Goal: Information Seeking & Learning: Find specific fact

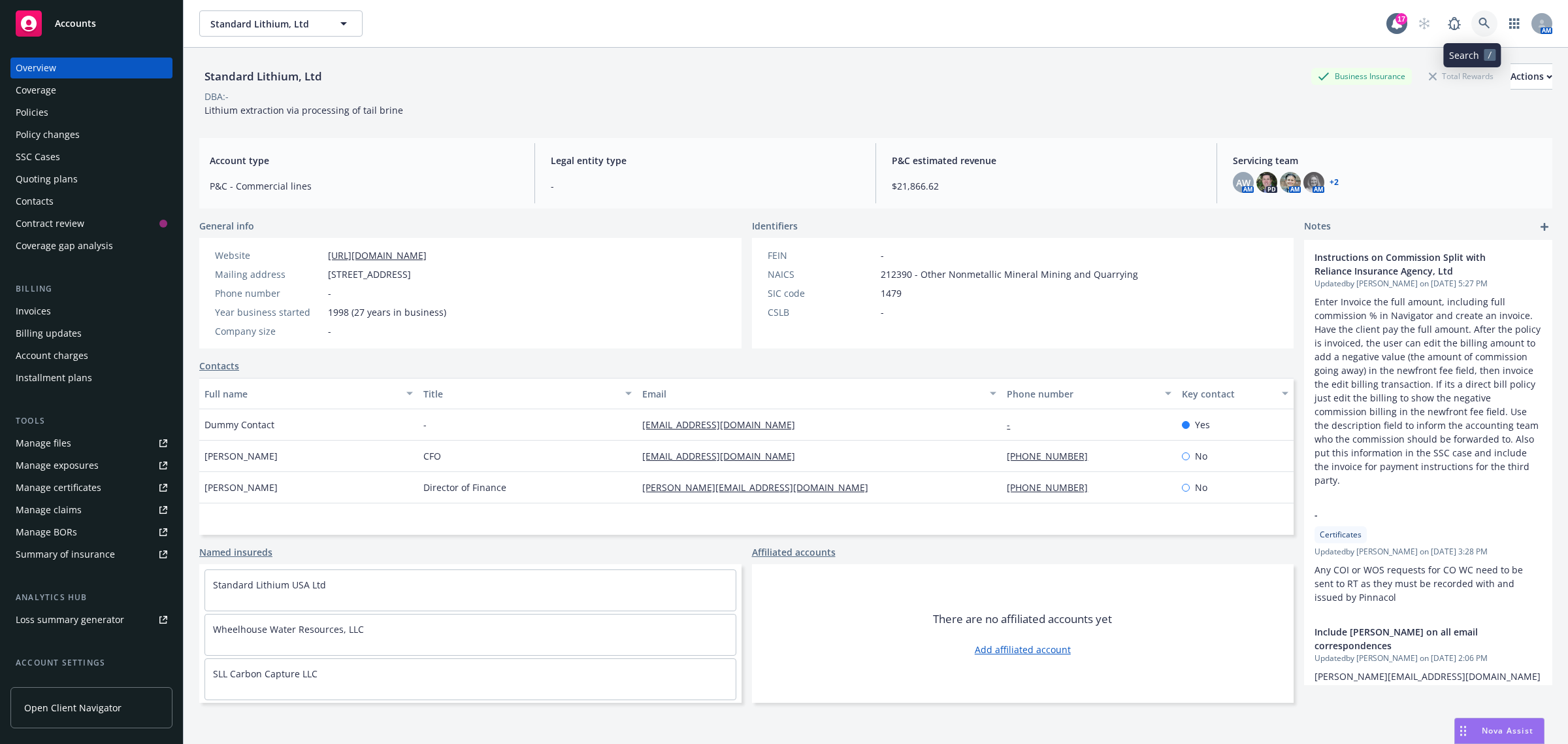
click at [1471, 28] on link at bounding box center [1484, 24] width 26 height 26
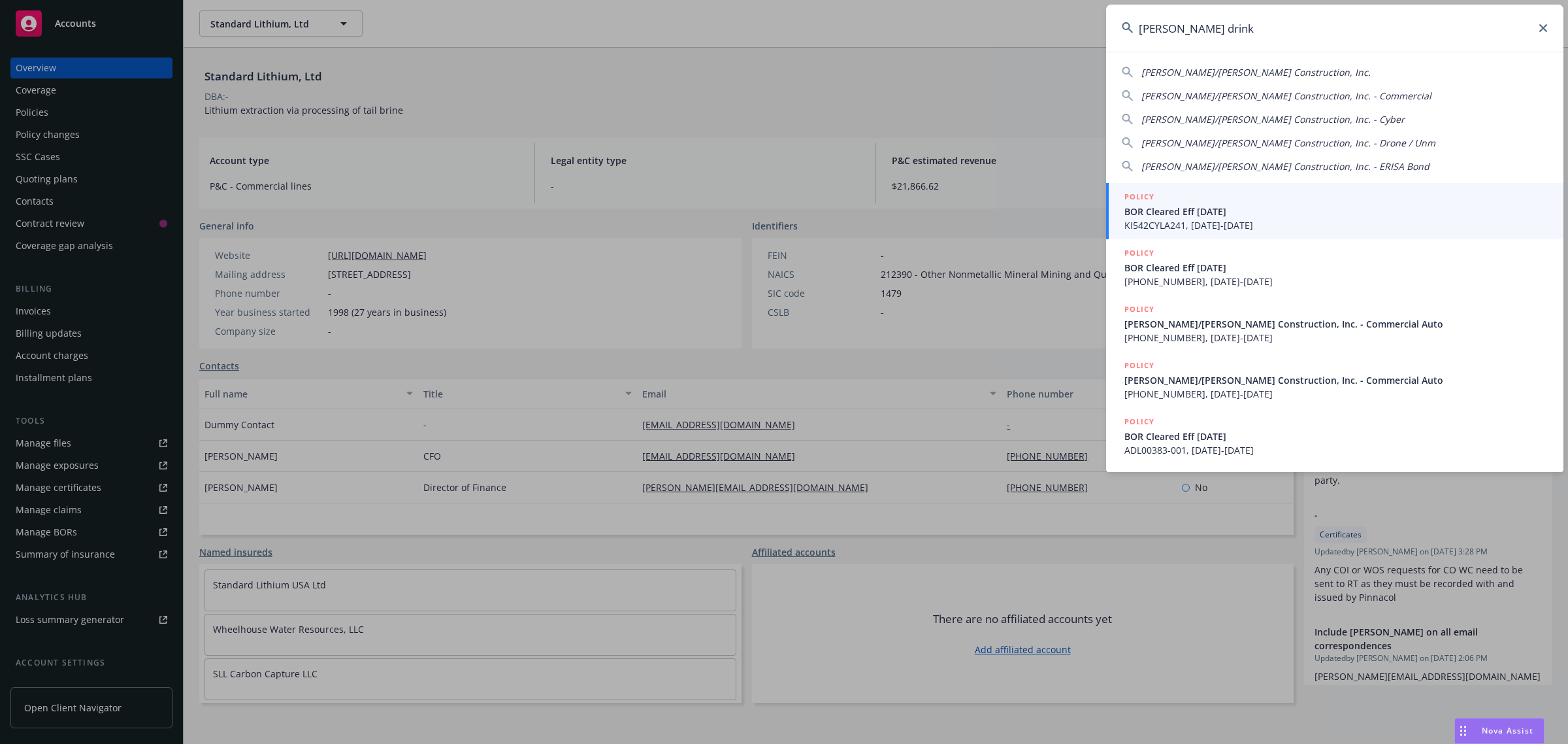
click at [1248, 68] on span "[PERSON_NAME]/[PERSON_NAME] Construction, Inc." at bounding box center [1257, 72] width 230 height 12
type input "[PERSON_NAME]/[PERSON_NAME] Construction, Inc."
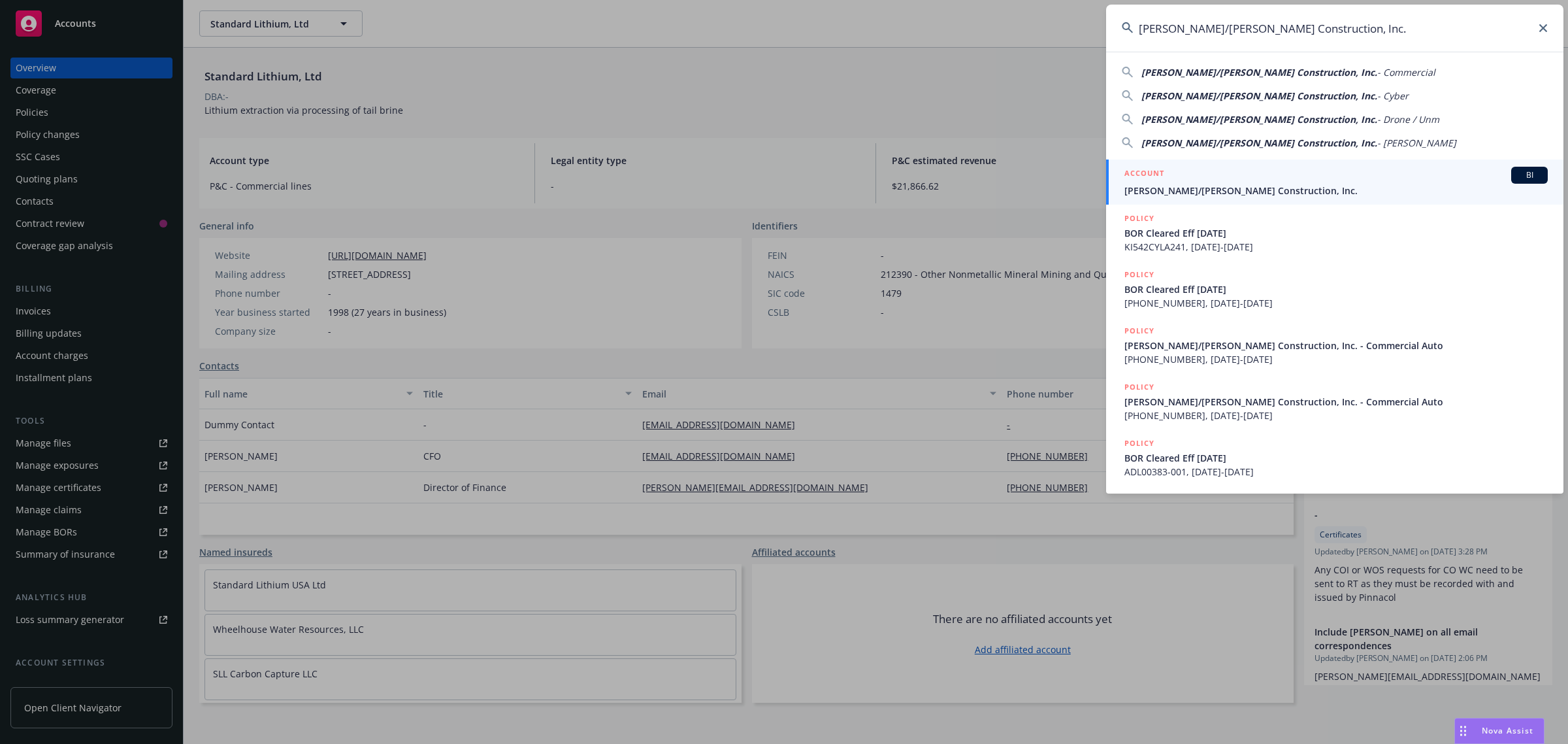
click at [1210, 181] on div "ACCOUNT BI" at bounding box center [1336, 175] width 424 height 17
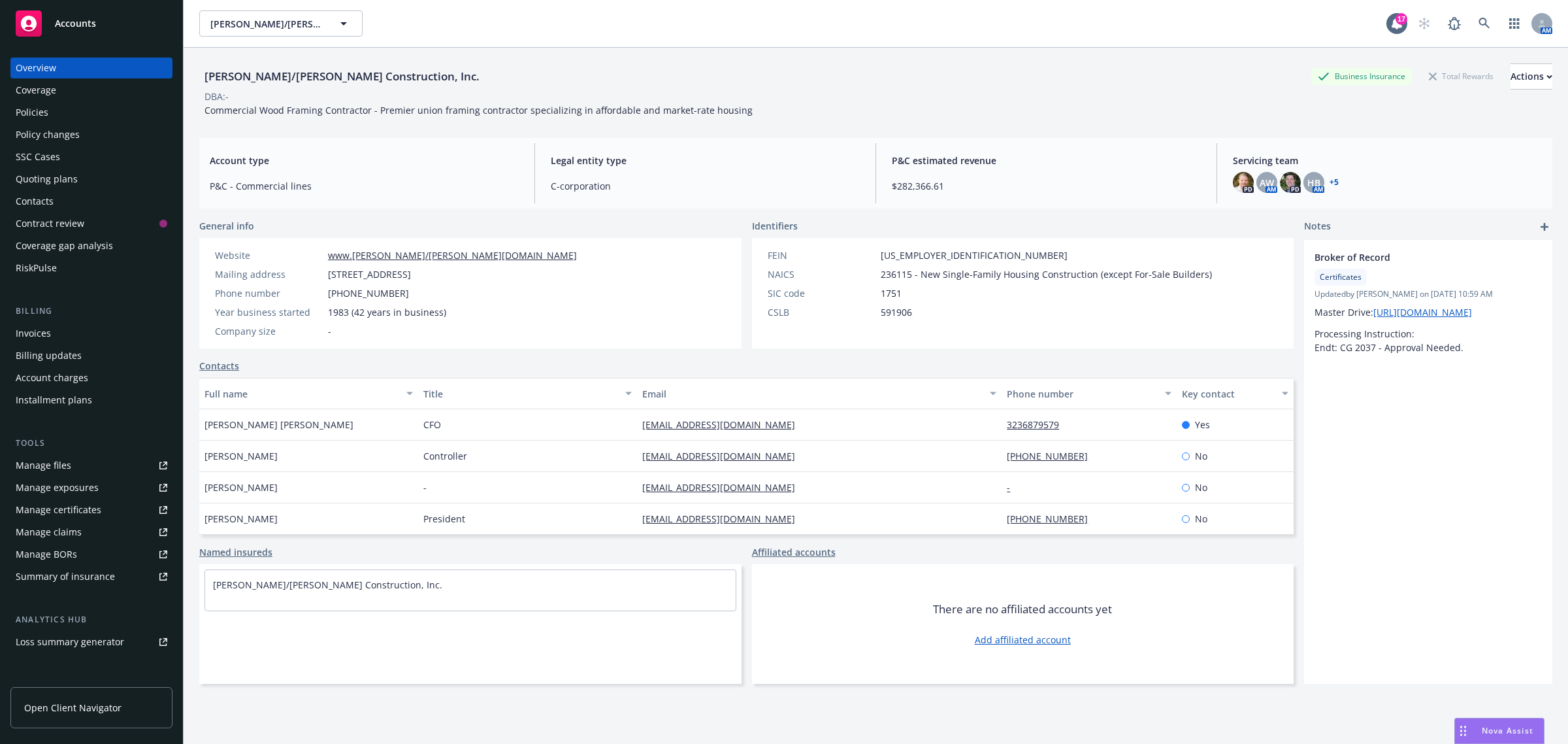
click at [69, 175] on div "Quoting plans" at bounding box center [46, 179] width 62 height 21
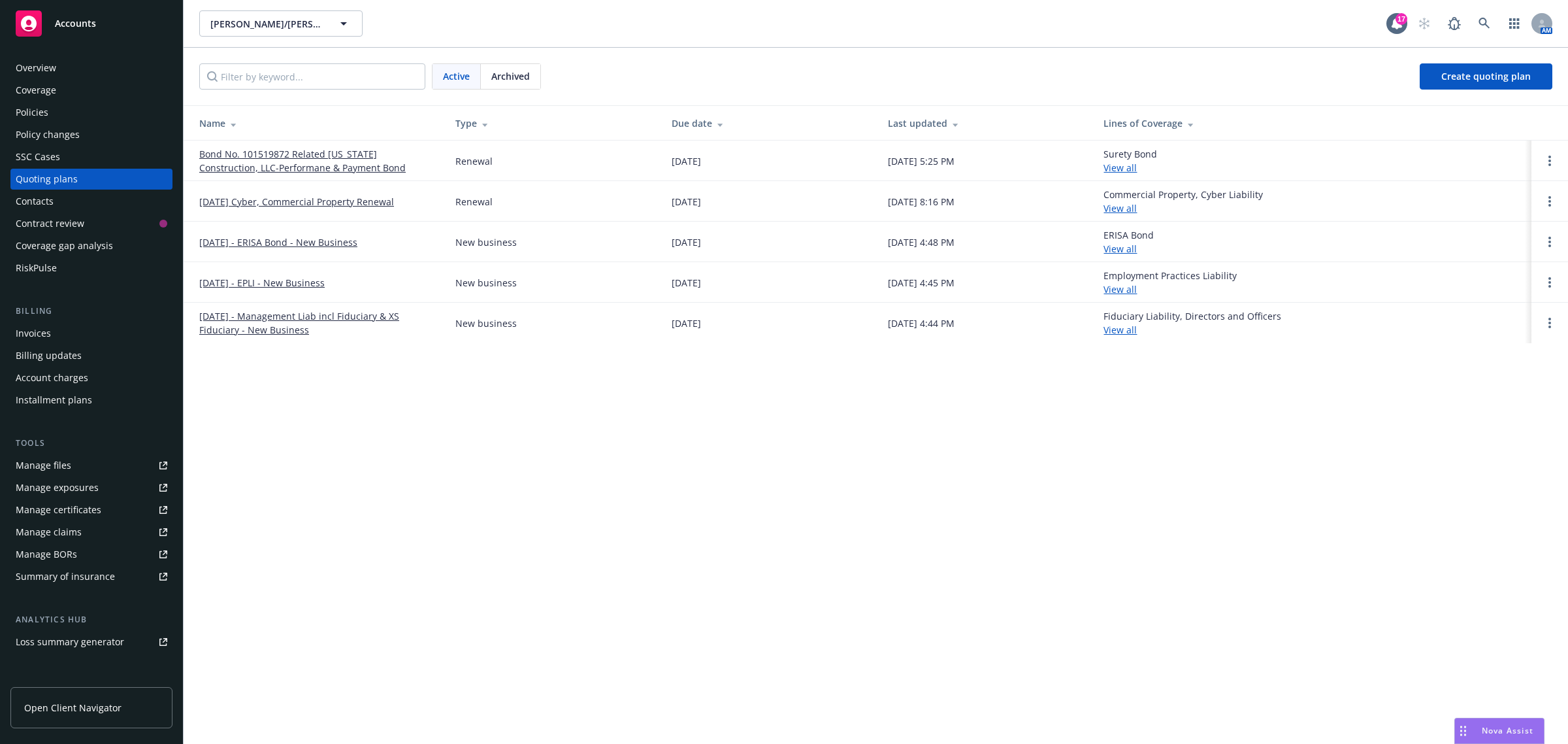
click at [302, 196] on link "[DATE] Cyber, Commercial Property Renewal" at bounding box center [297, 201] width 195 height 13
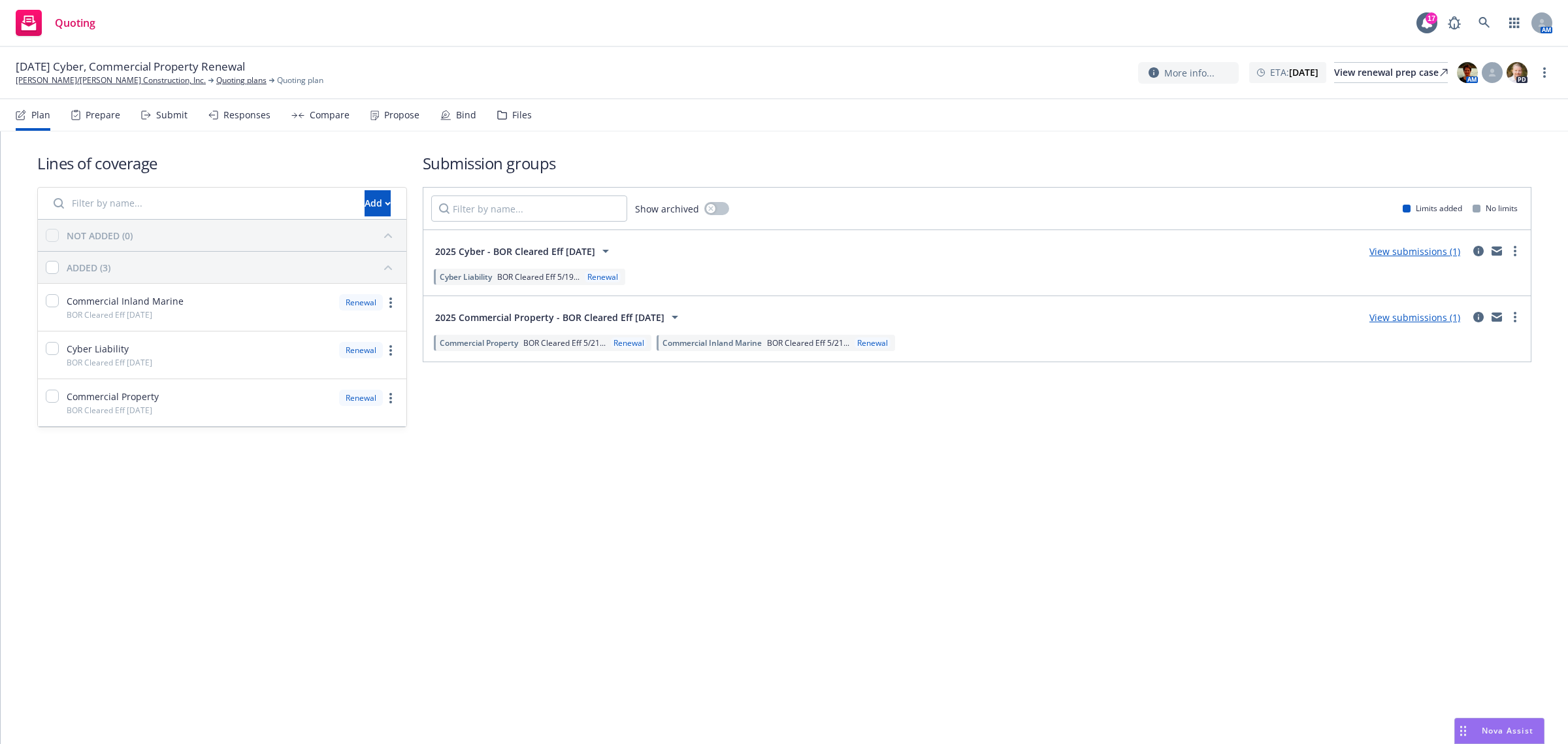
click at [512, 115] on div "Files" at bounding box center [522, 115] width 19 height 11
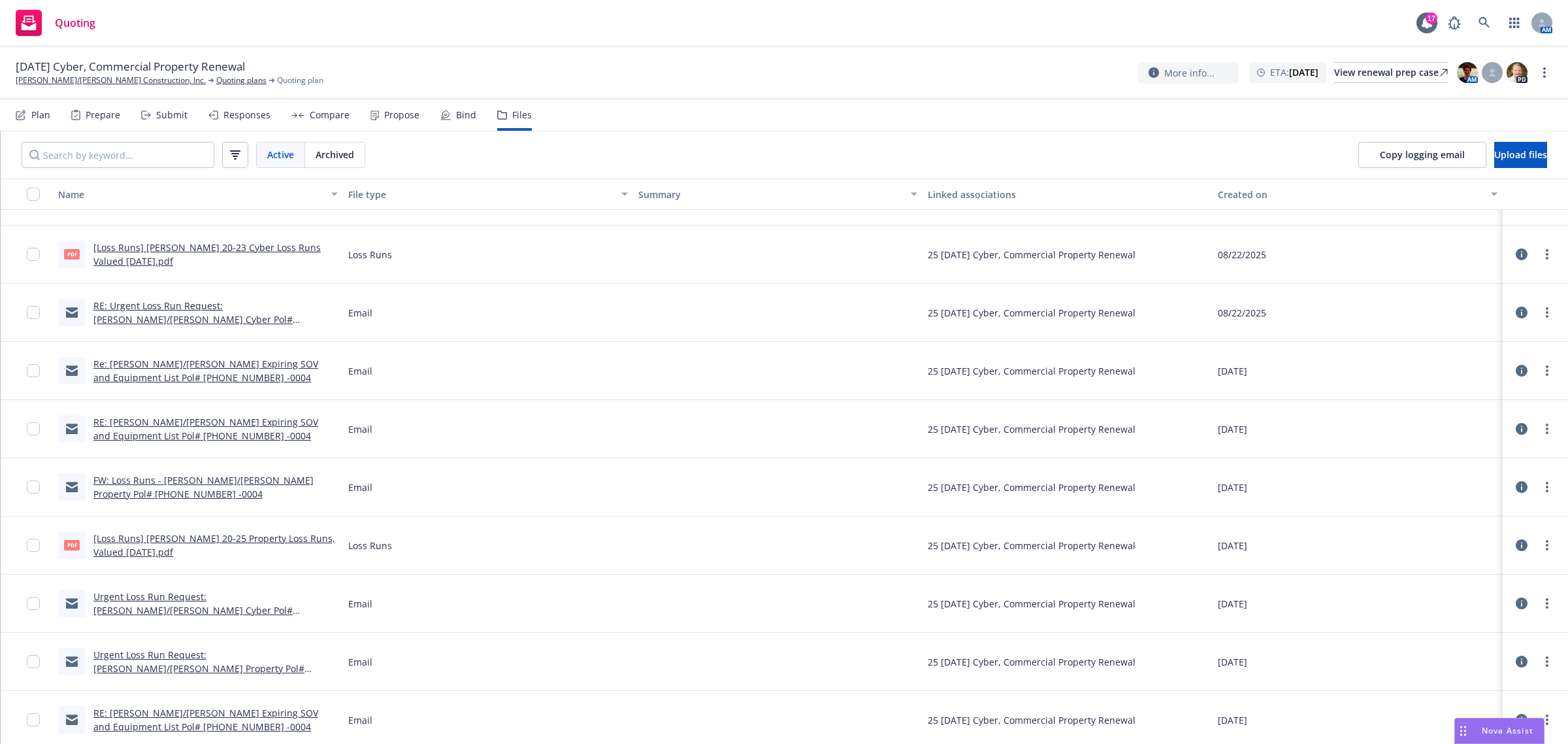
scroll to position [245, 0]
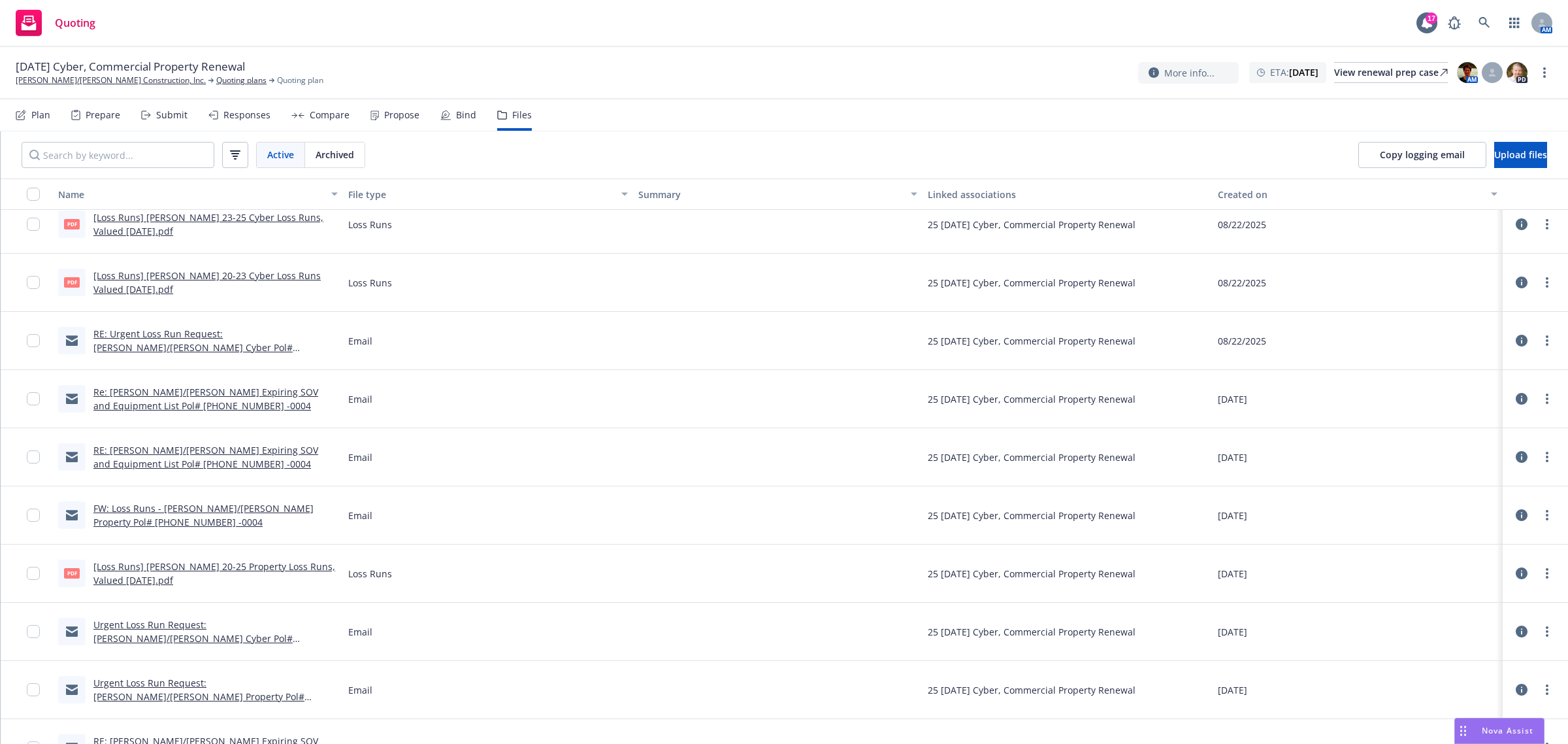
click at [222, 562] on link "[Loss Runs] Elliott Drinkward 20-25 Property Loss Runs, Valued 08-20-2025.pdf" at bounding box center [214, 573] width 242 height 26
click at [95, 73] on span "[DATE] Cyber, Commercial Property Renewal" at bounding box center [130, 66] width 230 height 15
click at [95, 81] on link "[PERSON_NAME]/[PERSON_NAME] Construction, Inc." at bounding box center [110, 81] width 190 height 12
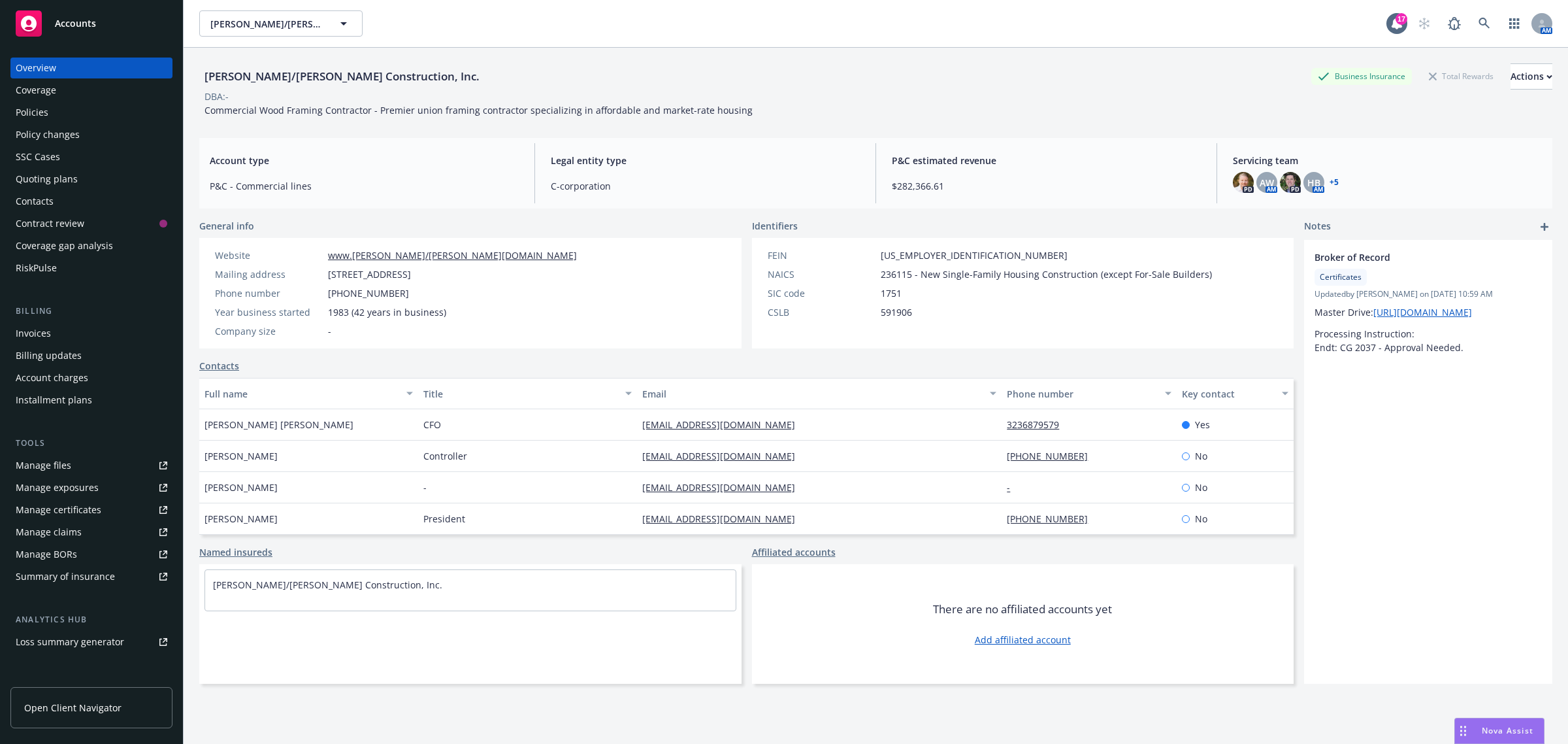
click at [27, 111] on div "Policies" at bounding box center [32, 112] width 33 height 21
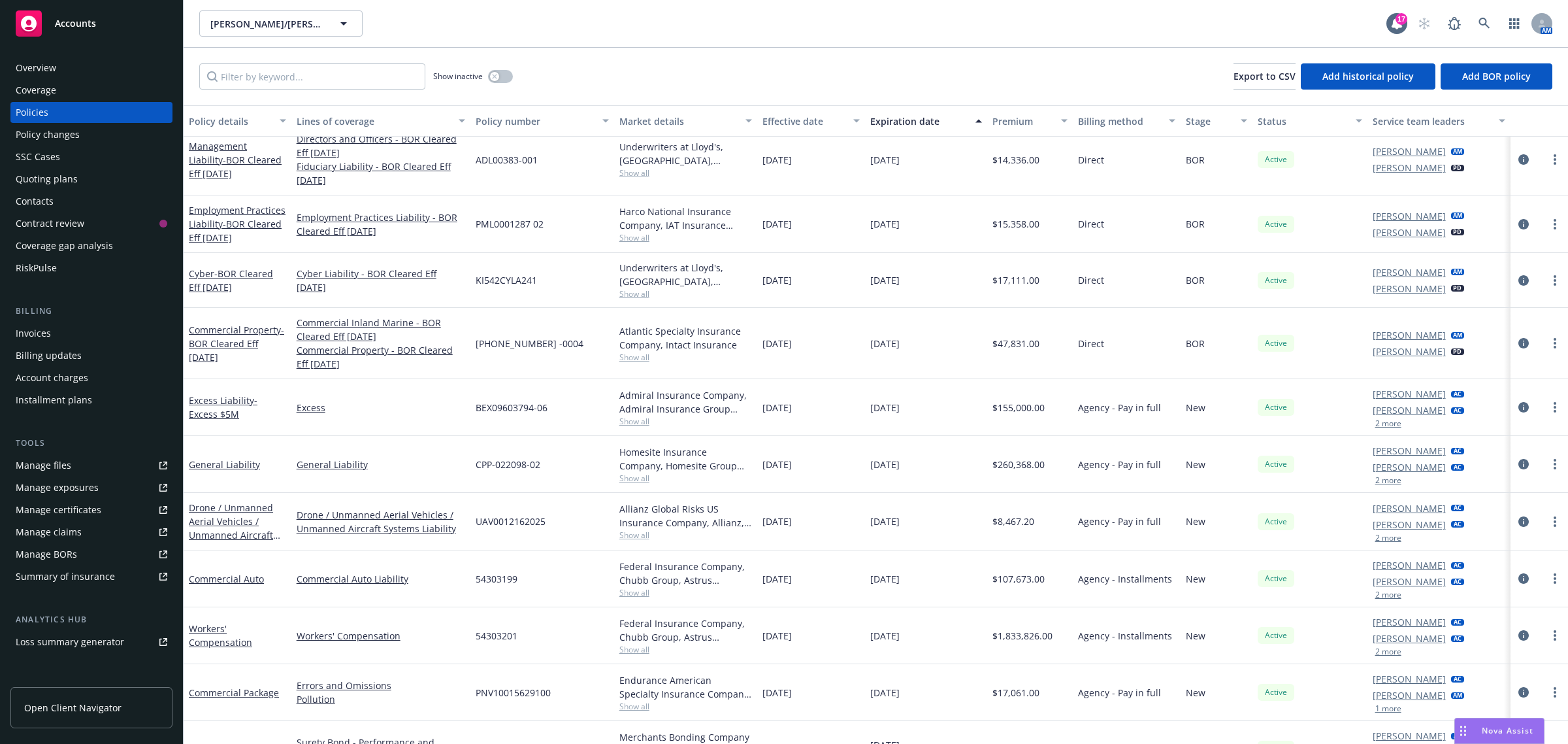
scroll to position [187, 0]
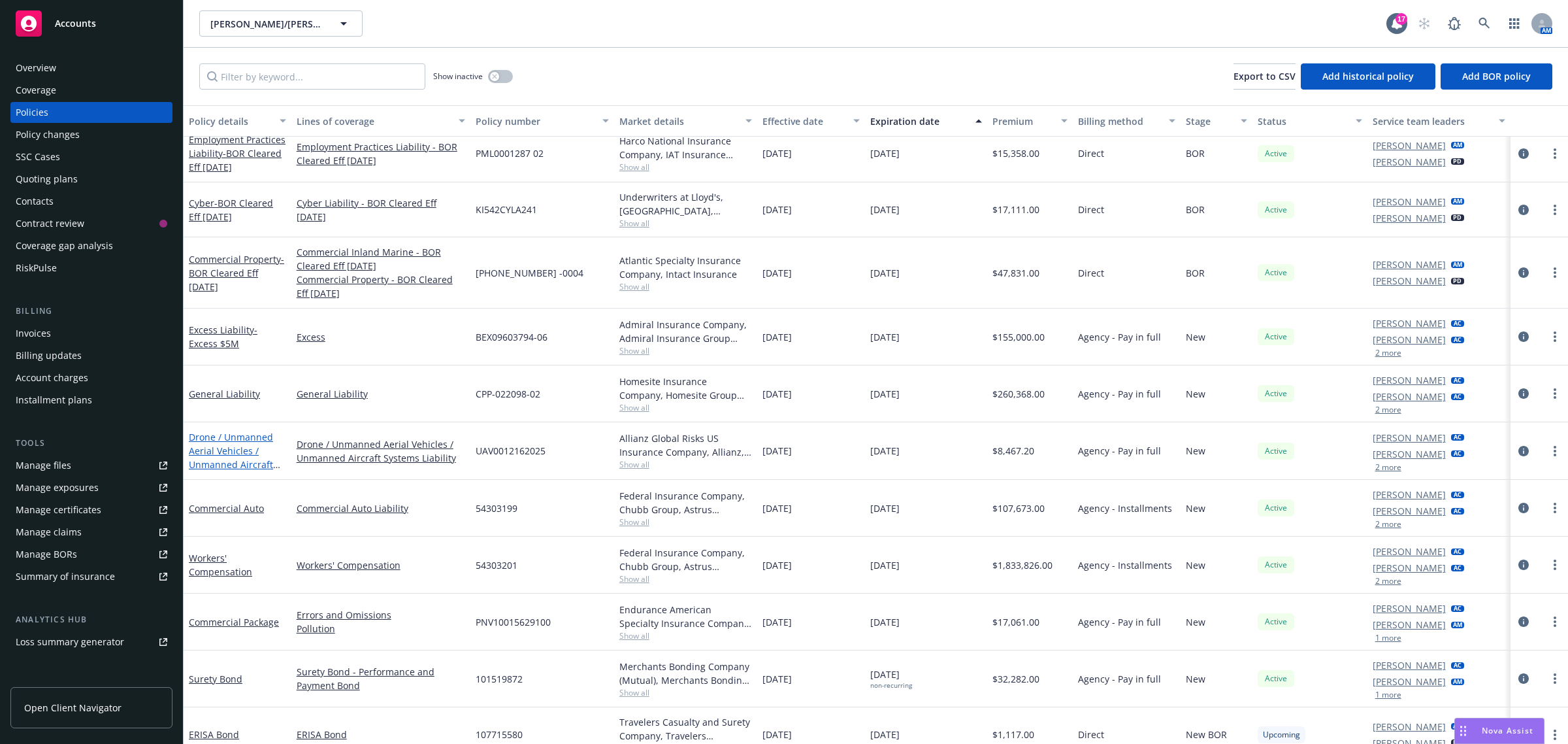
click at [208, 441] on link "Drone / Unmanned Aerial Vehicles / Unmanned Aircraft Systems Liability" at bounding box center [231, 458] width 85 height 54
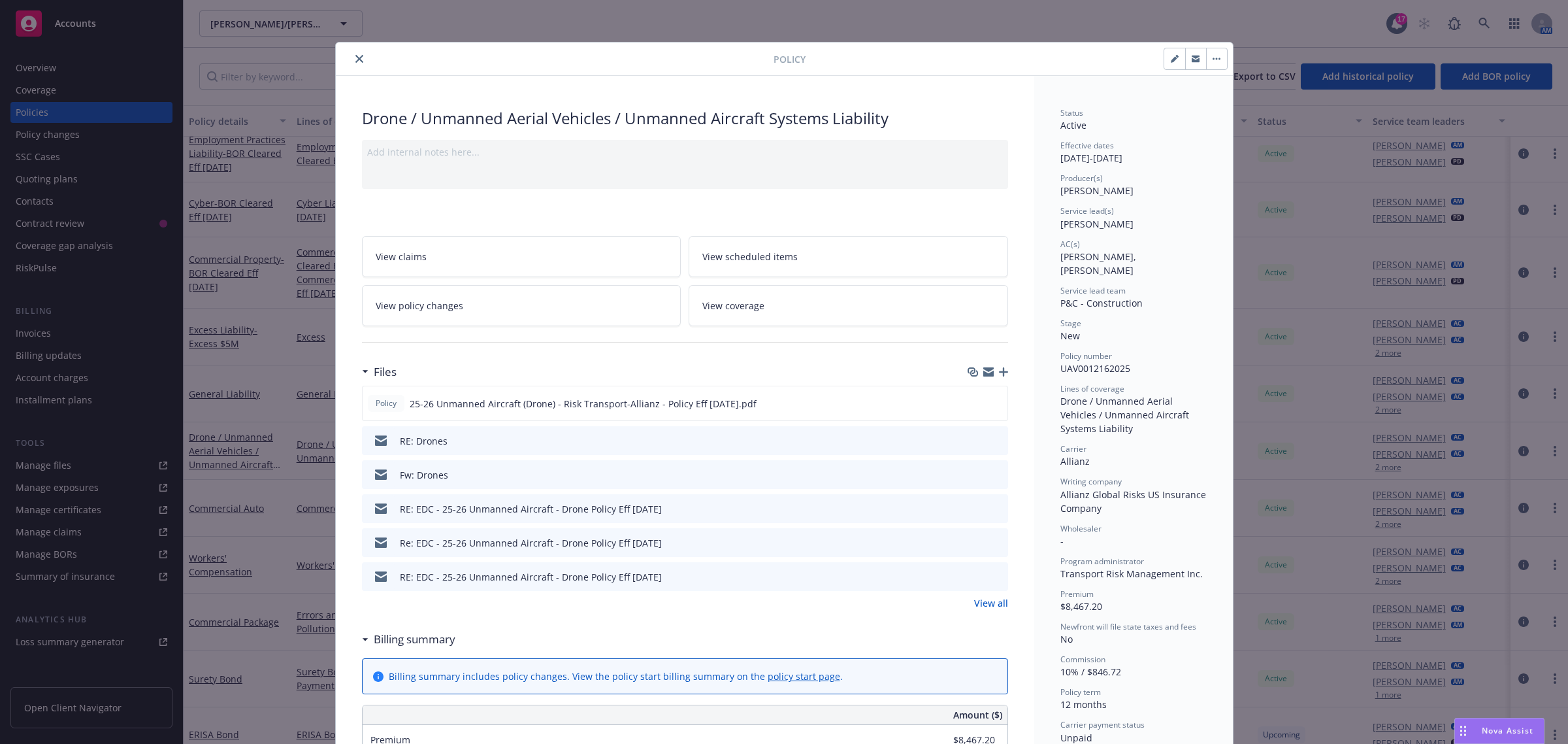
click at [357, 53] on button "close" at bounding box center [359, 58] width 15 height 15
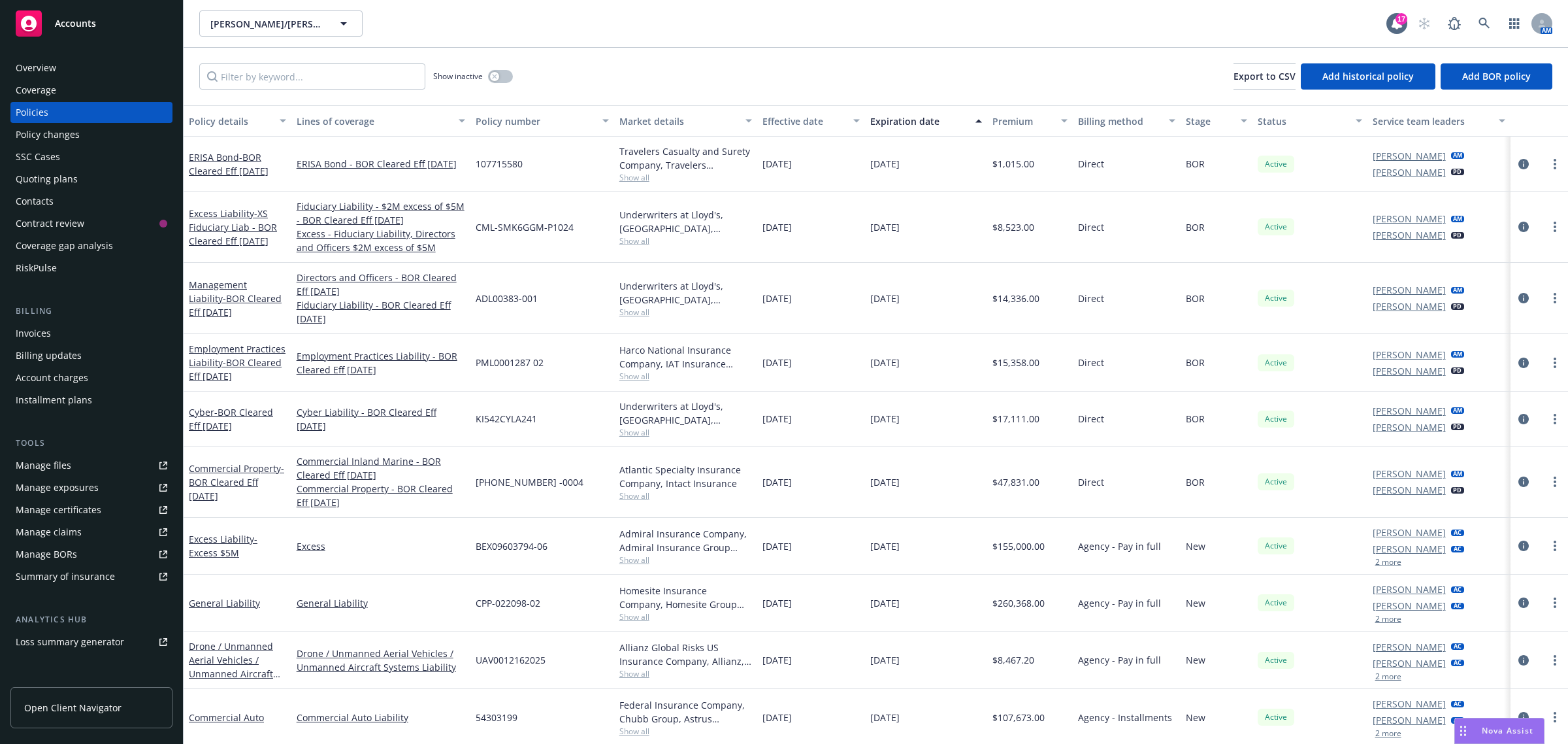
click at [1416, 534] on link "Noemy Rincon" at bounding box center [1409, 532] width 73 height 13
click at [1426, 563] on icon "close" at bounding box center [1425, 567] width 8 height 8
